Goal: Task Accomplishment & Management: Complete application form

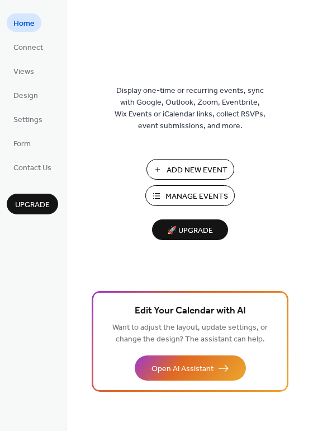
click at [201, 168] on span "Add New Event" at bounding box center [197, 170] width 61 height 12
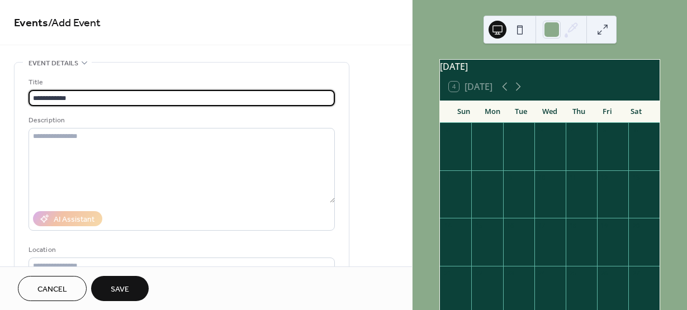
type input "**********"
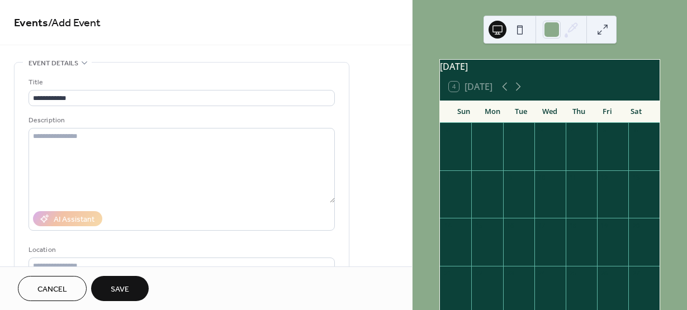
click at [116, 289] on span "Save" at bounding box center [120, 290] width 18 height 12
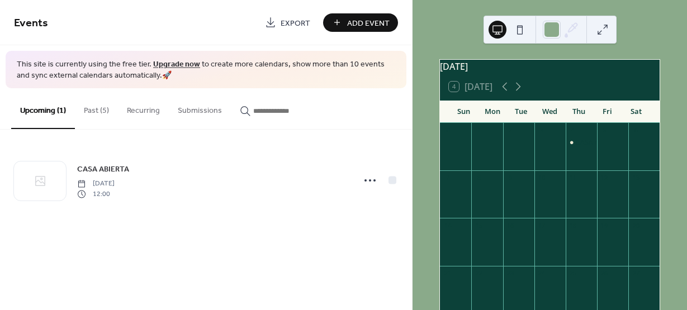
click at [363, 22] on span "Add Event" at bounding box center [368, 23] width 42 height 12
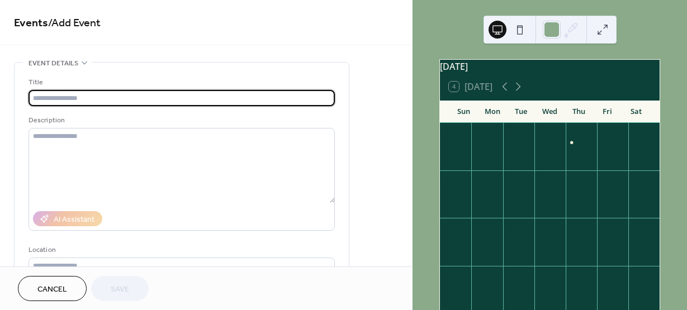
click at [116, 96] on input "text" at bounding box center [182, 98] width 306 height 16
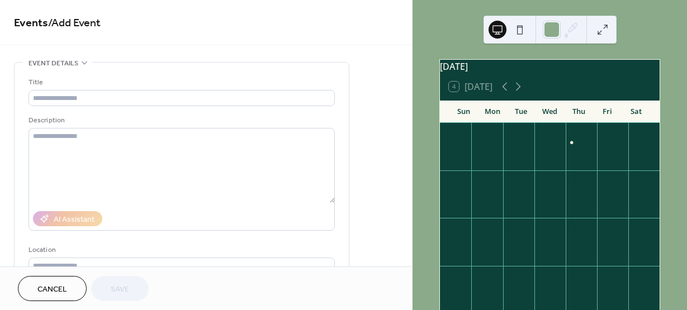
click at [441, 35] on div "[DATE] 4 [DATE] Sun Mon Tue Wed Thu Fri Sat 31 1 2 3 4 CASA ABIERTA 5 6 7 8 9 1…" at bounding box center [550, 155] width 275 height 310
click at [574, 281] on div "25" at bounding box center [581, 273] width 31 height 15
